Goal: Task Accomplishment & Management: Use online tool/utility

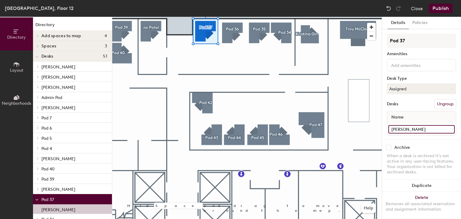
click at [447, 128] on input "[PERSON_NAME]" at bounding box center [421, 129] width 66 height 8
type input "K"
type input "3.."
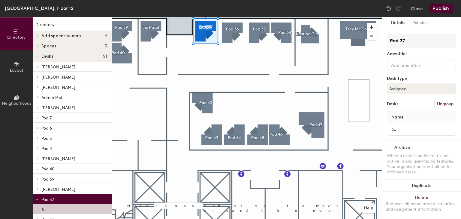
click at [405, 134] on div "3.." at bounding box center [421, 129] width 69 height 12
click at [403, 132] on input "3.." at bounding box center [421, 129] width 66 height 8
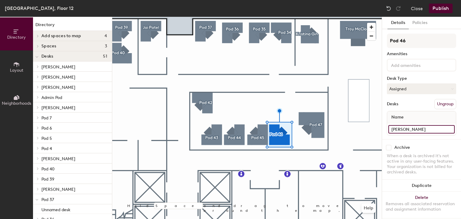
click at [433, 128] on input "[PERSON_NAME]" at bounding box center [421, 129] width 66 height 8
click at [420, 89] on button "Assigned" at bounding box center [421, 88] width 69 height 11
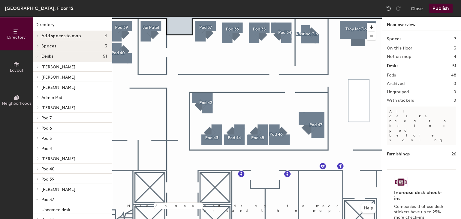
click at [444, 5] on button "Publish" at bounding box center [441, 9] width 24 height 10
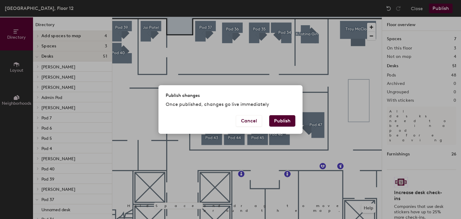
click at [276, 123] on button "Publish" at bounding box center [282, 120] width 26 height 11
